Goal: Check status: Check status

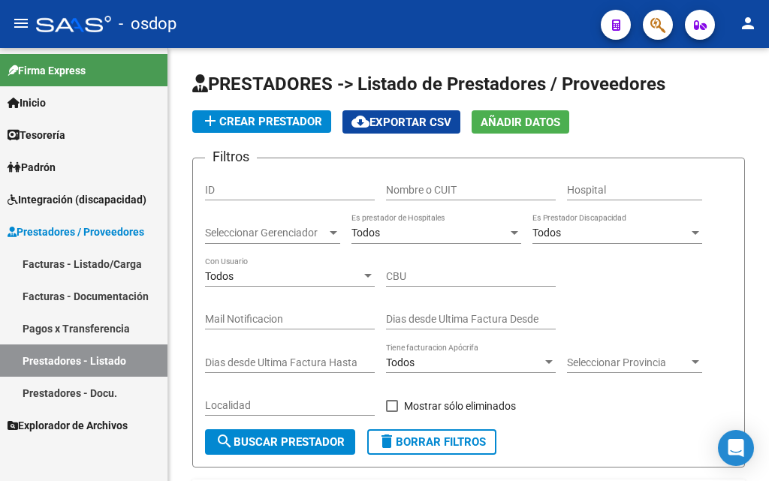
click at [68, 261] on link "Facturas - Listado/Carga" at bounding box center [83, 264] width 167 height 32
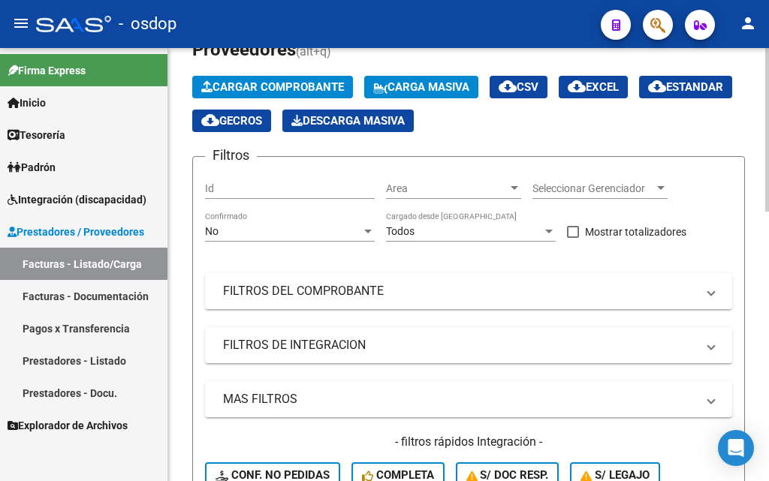
scroll to position [150, 0]
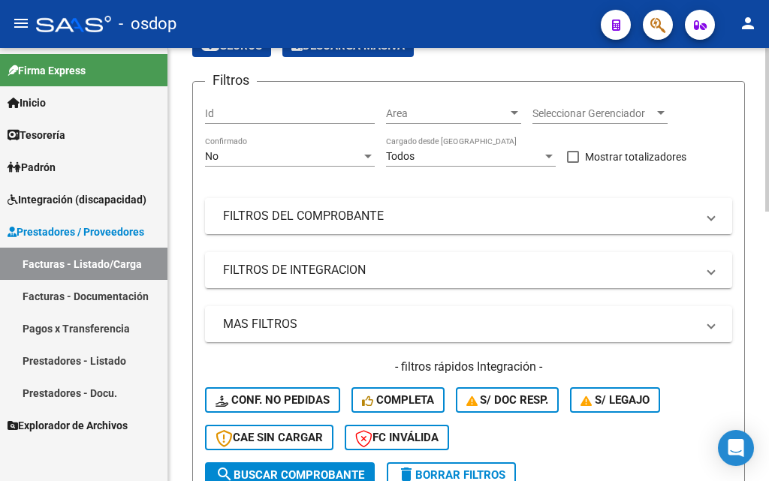
click at [322, 219] on mat-panel-title "FILTROS DEL COMPROBANTE" at bounding box center [459, 216] width 473 height 17
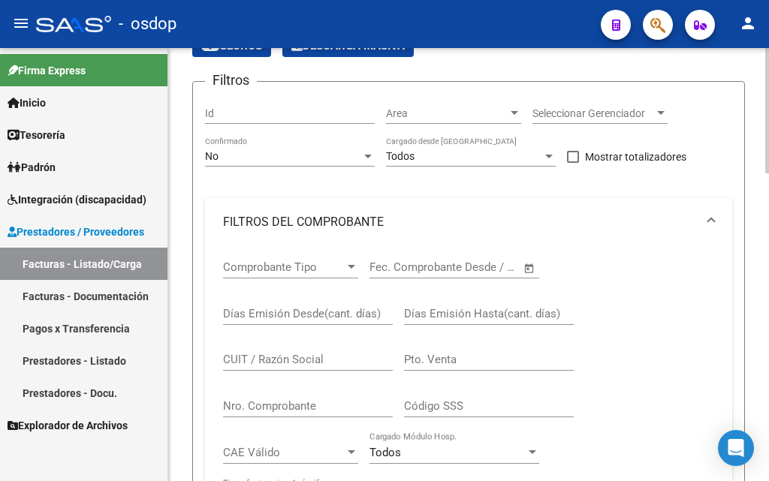
scroll to position [300, 0]
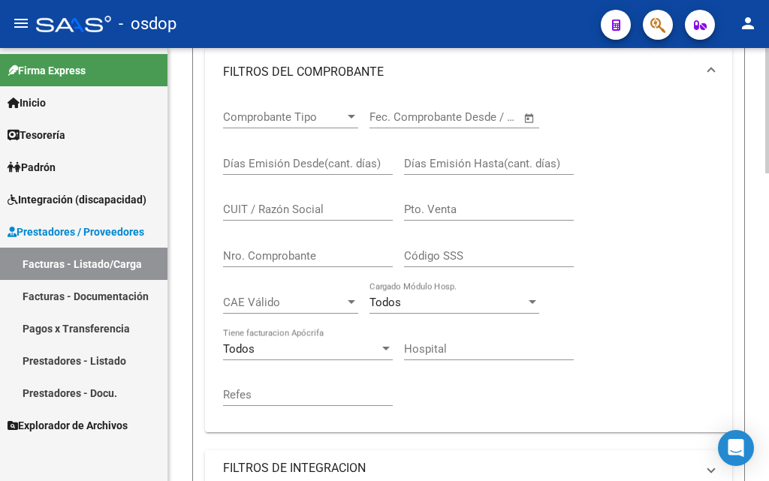
click at [237, 209] on input "CUIT / Razón Social" at bounding box center [308, 210] width 170 height 14
click at [243, 202] on div "CUIT / Razón Social" at bounding box center [308, 205] width 170 height 32
drag, startPoint x: 295, startPoint y: 204, endPoint x: 330, endPoint y: 216, distance: 37.3
click at [318, 214] on input "23312" at bounding box center [308, 210] width 170 height 14
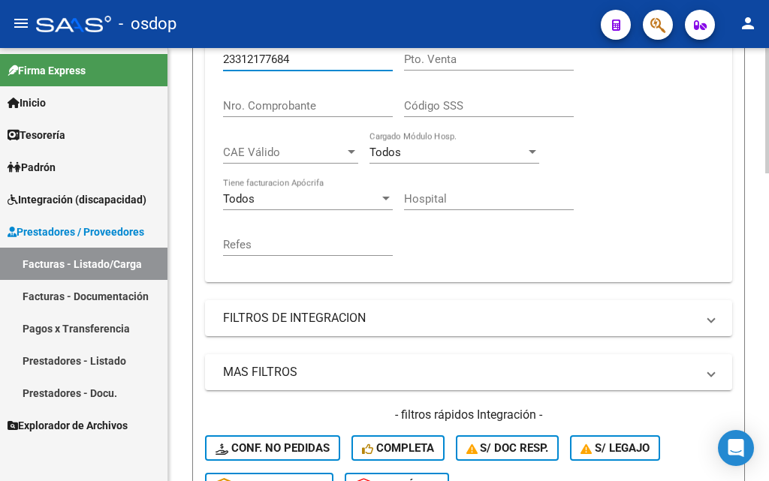
scroll to position [601, 0]
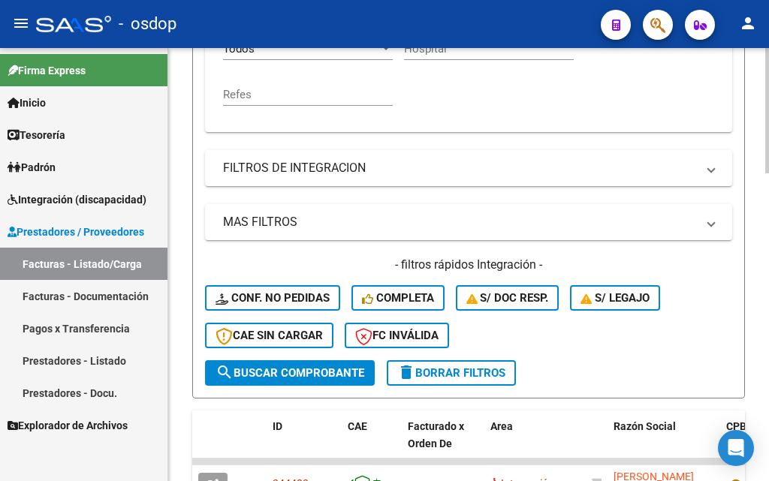
type input "23312177684"
click at [288, 371] on span "search Buscar Comprobante" at bounding box center [290, 374] width 149 height 14
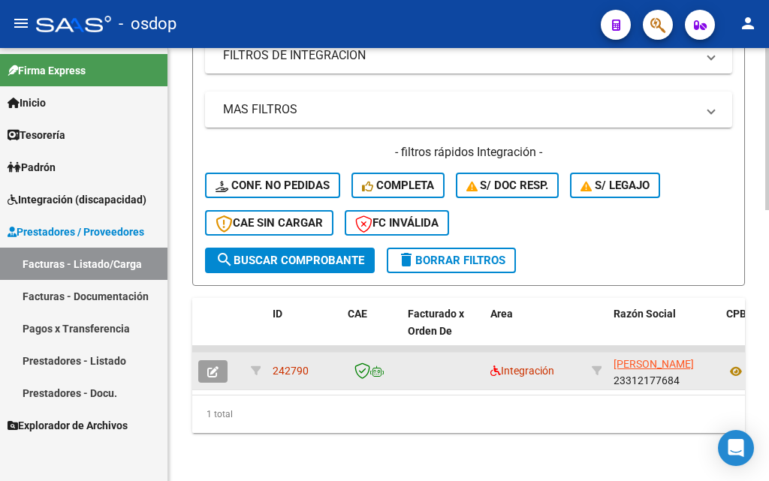
scroll to position [650, 0]
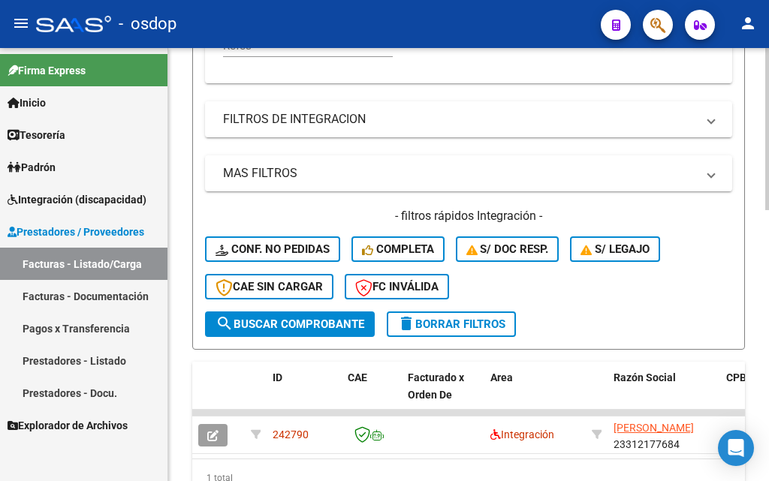
click at [458, 330] on span "delete Borrar Filtros" at bounding box center [451, 325] width 108 height 14
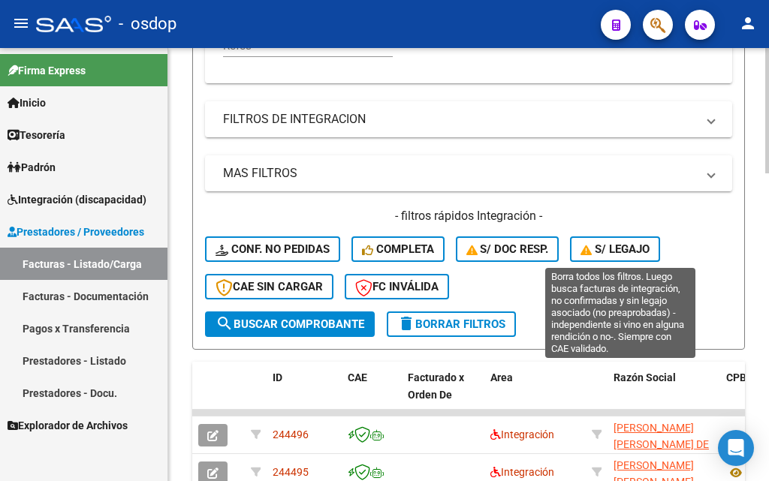
click at [622, 250] on span "S/ legajo" at bounding box center [615, 250] width 69 height 14
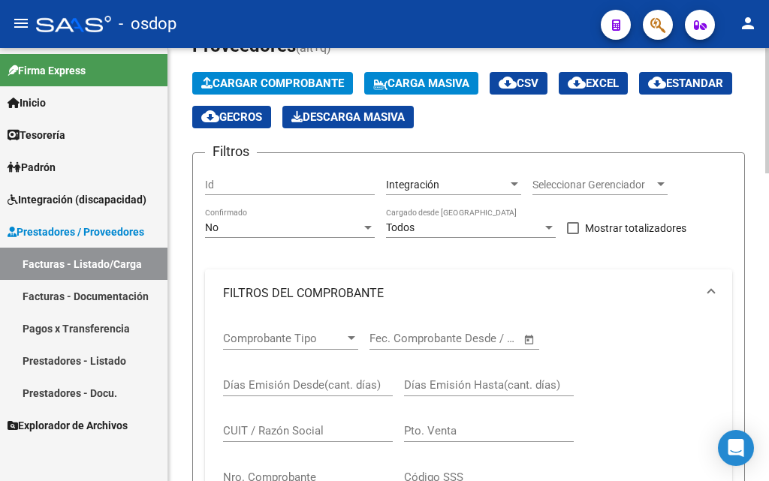
scroll to position [49, 0]
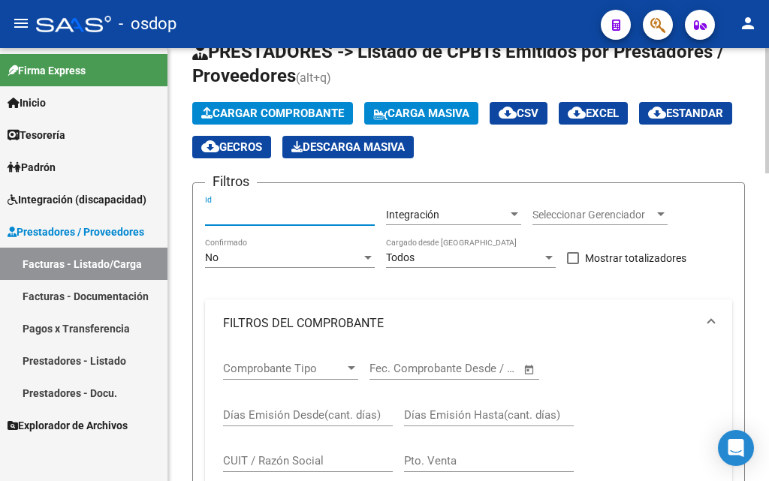
click at [222, 213] on input "Id" at bounding box center [290, 215] width 170 height 13
paste input "243745"
type input "243745"
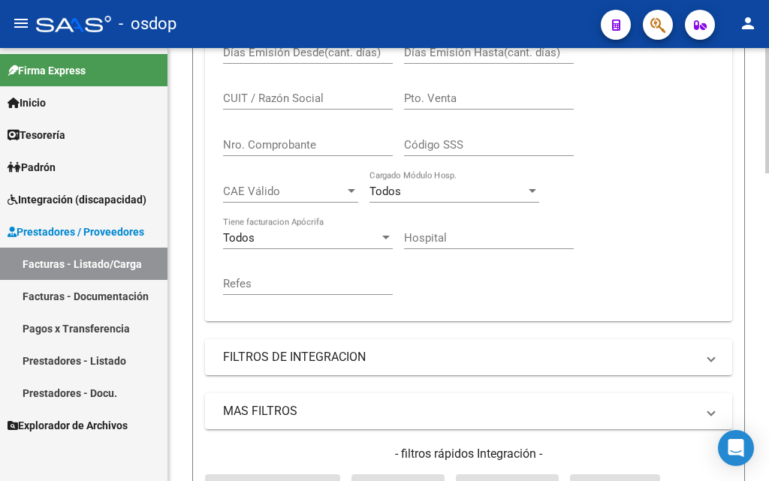
scroll to position [575, 0]
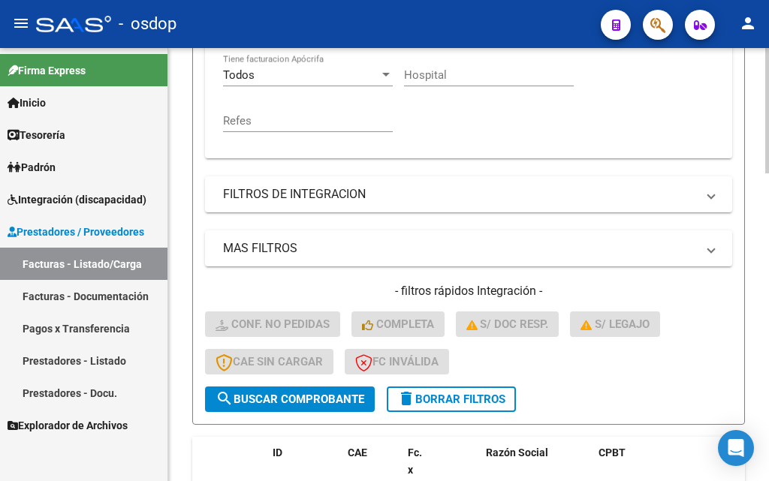
click at [299, 405] on span "search Buscar Comprobante" at bounding box center [290, 400] width 149 height 14
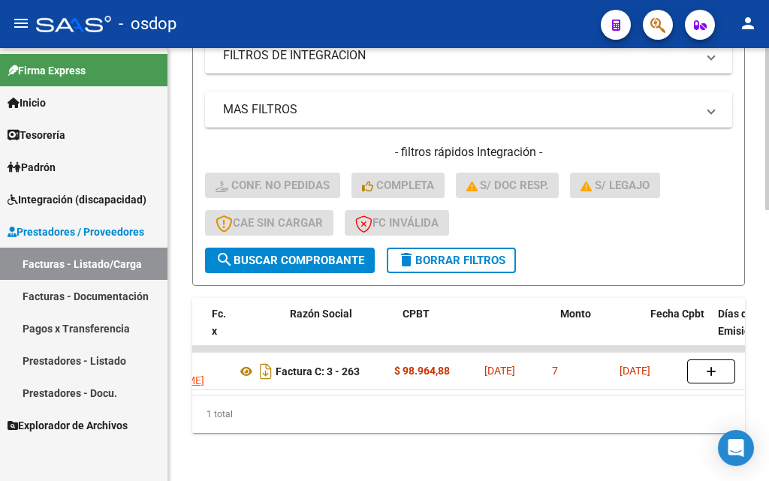
scroll to position [0, 0]
